Goal: Task Accomplishment & Management: Manage account settings

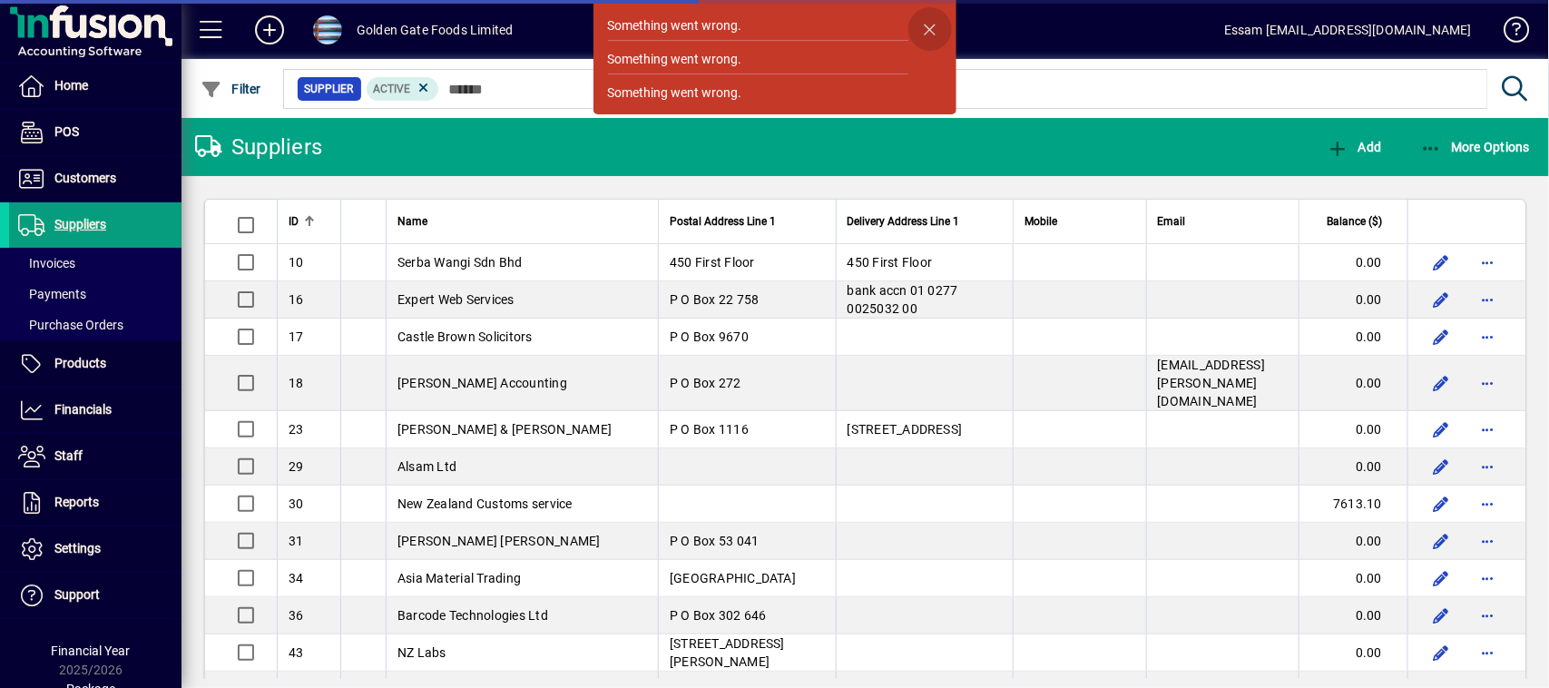
click at [927, 28] on span "button" at bounding box center [930, 29] width 44 height 44
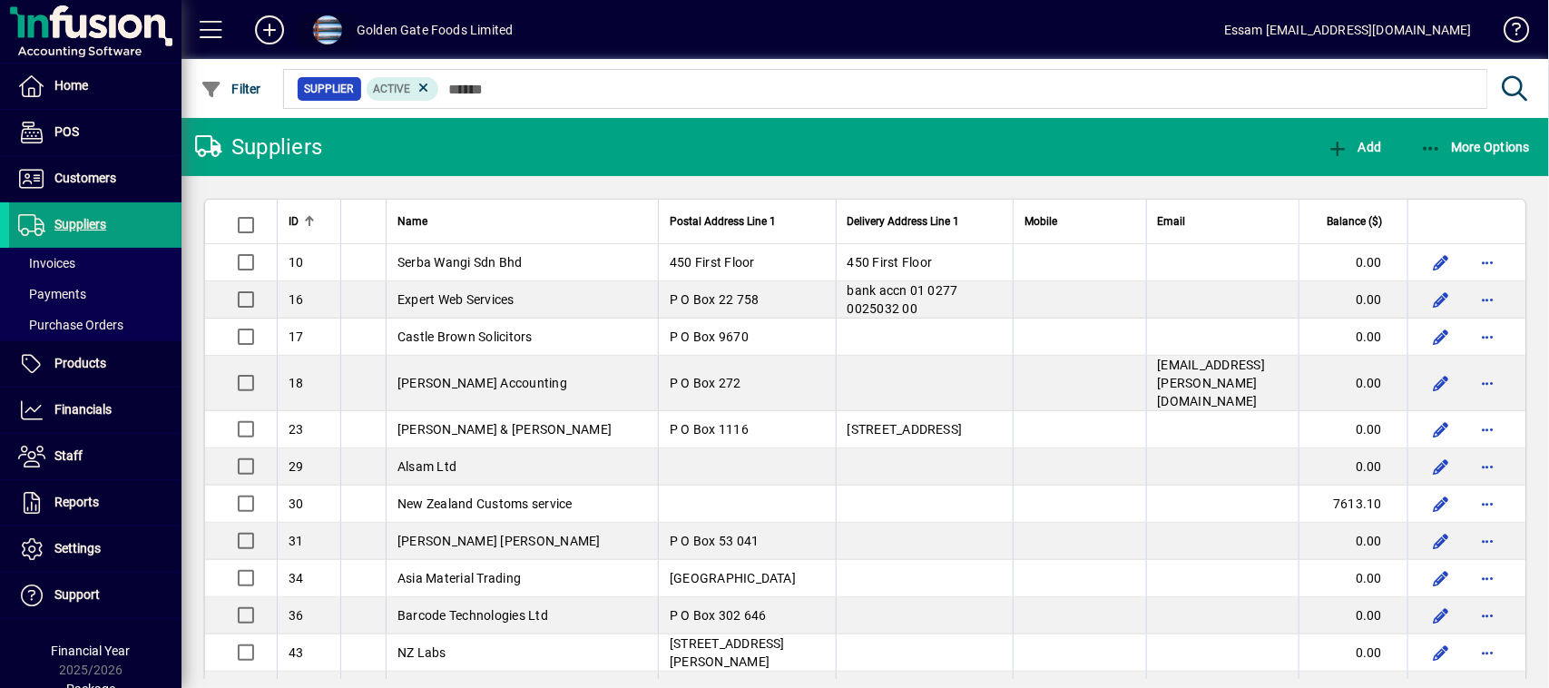
click at [340, 29] on span at bounding box center [327, 29] width 29 height 29
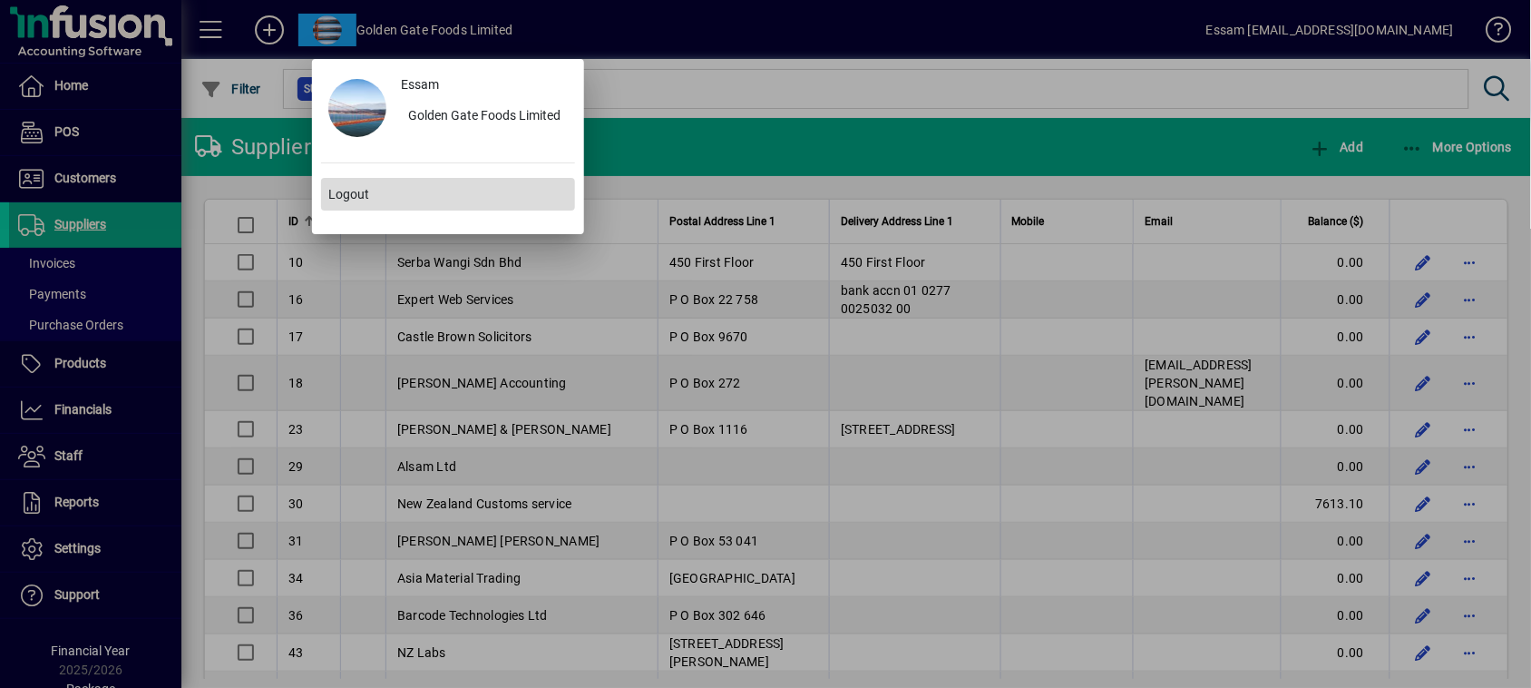
click at [361, 197] on span "Logout" at bounding box center [348, 194] width 41 height 19
